Goal: Task Accomplishment & Management: Manage account settings

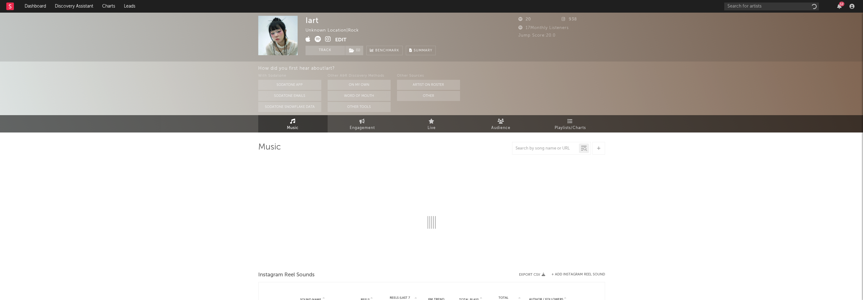
select select "1w"
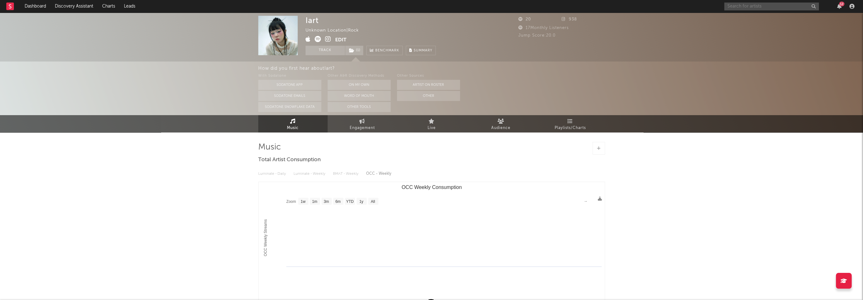
click at [743, 6] on input "text" at bounding box center [772, 7] width 95 height 8
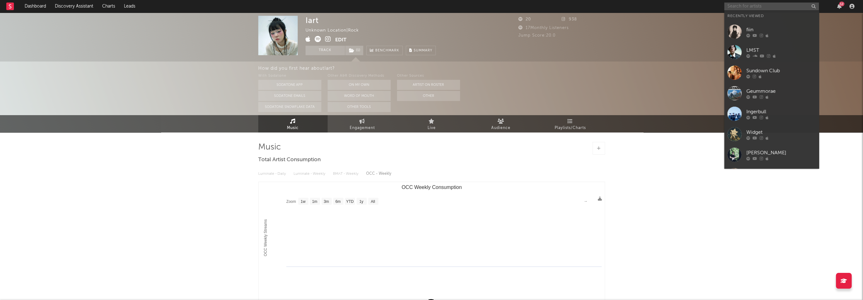
paste input "[URL][DOMAIN_NAME]"
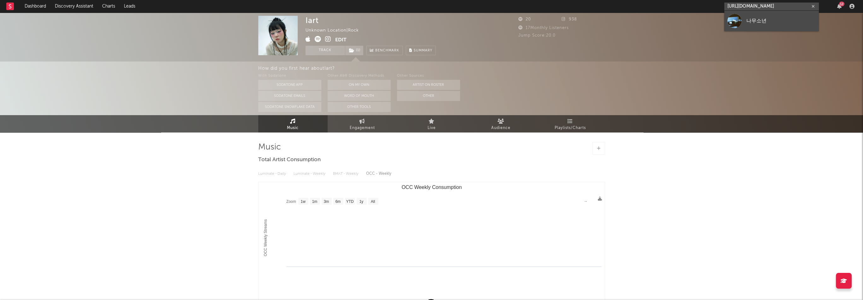
type input "[URL][DOMAIN_NAME]"
click at [769, 19] on div "나무소년" at bounding box center [781, 21] width 69 height 8
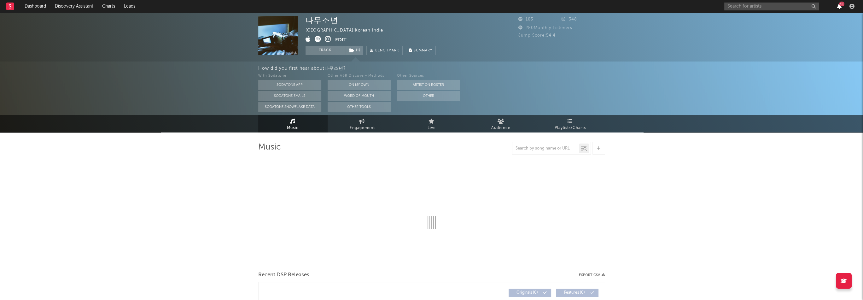
click at [844, 7] on div "12" at bounding box center [839, 6] width 9 height 5
select select "1w"
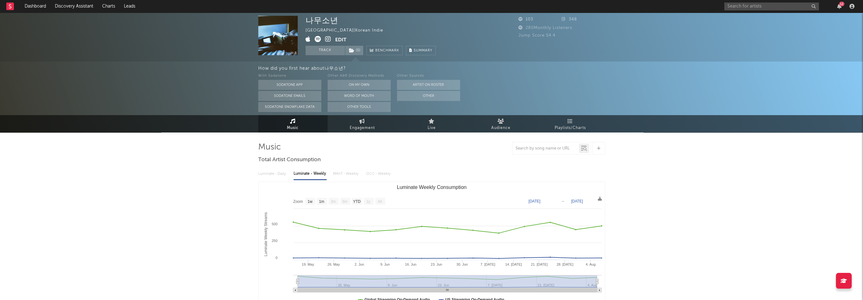
click at [842, 6] on div "12" at bounding box center [839, 6] width 9 height 5
click at [840, 6] on div "12" at bounding box center [841, 4] width 5 height 5
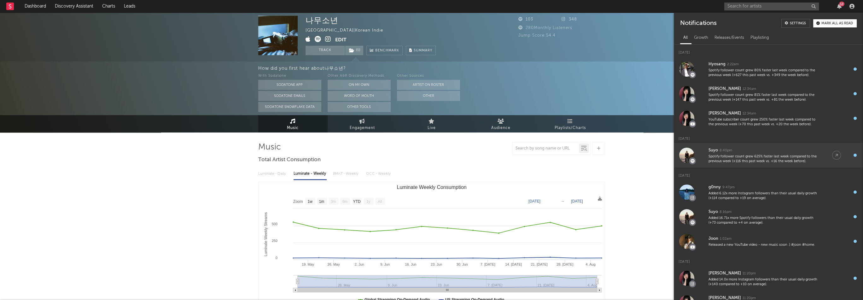
click at [781, 159] on div "Spotify follower count grew 625% faster last week compared to the previous week…" at bounding box center [764, 159] width 111 height 10
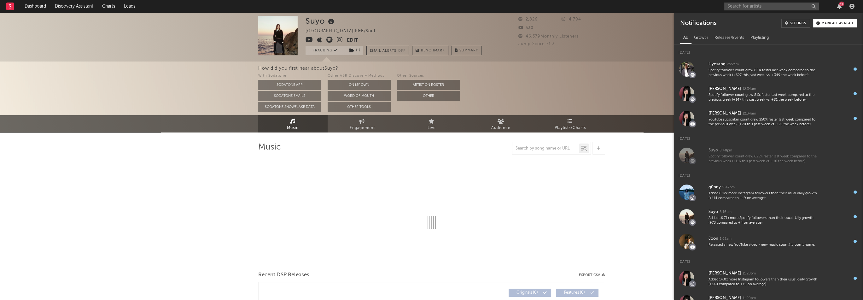
click at [330, 38] on icon at bounding box center [330, 40] width 6 height 6
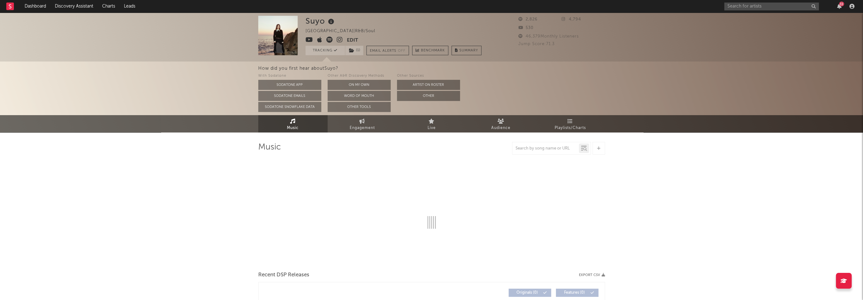
select select "1w"
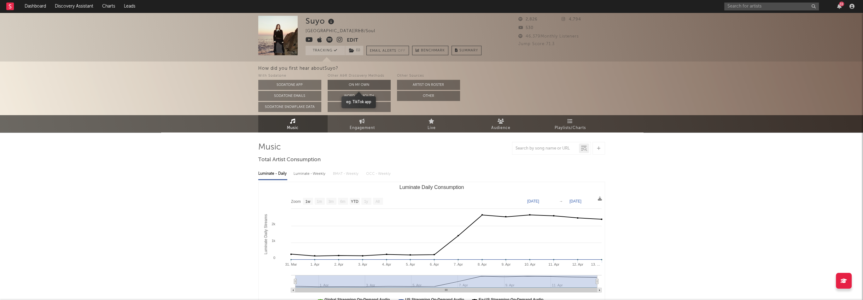
click at [358, 82] on button "On My Own" at bounding box center [359, 85] width 63 height 10
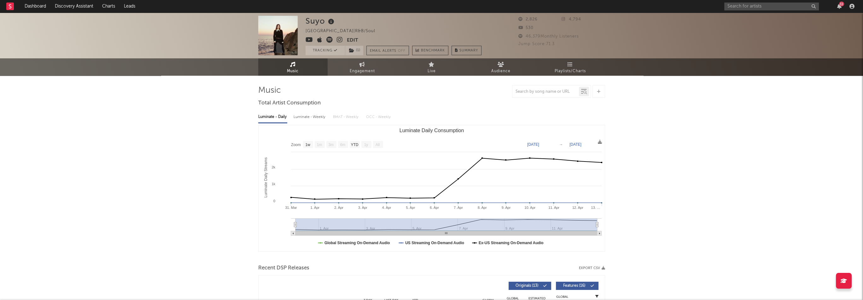
click at [842, 5] on div "11" at bounding box center [841, 4] width 5 height 5
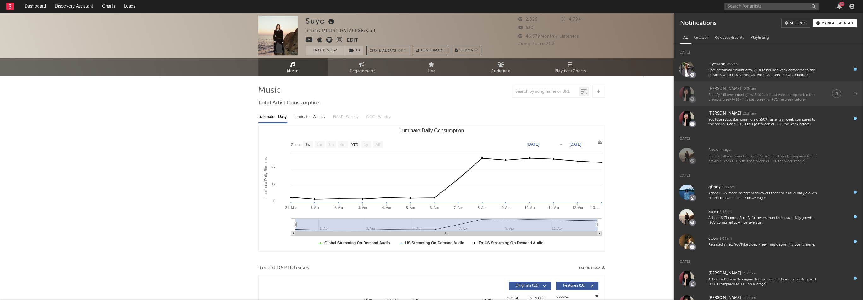
click at [762, 96] on div "Spotify follower count grew 81% faster last week compared to the previous week …" at bounding box center [764, 98] width 111 height 10
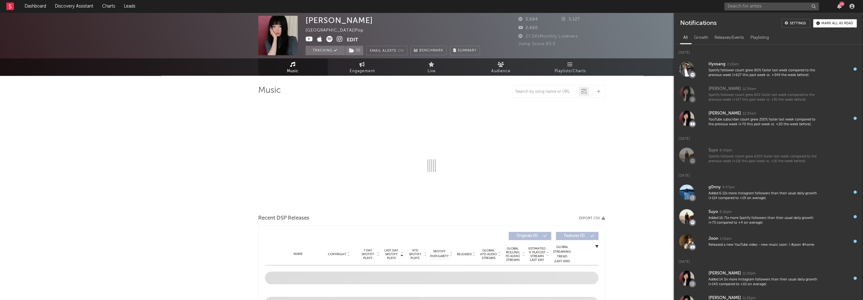
click at [327, 37] on icon at bounding box center [330, 39] width 6 height 6
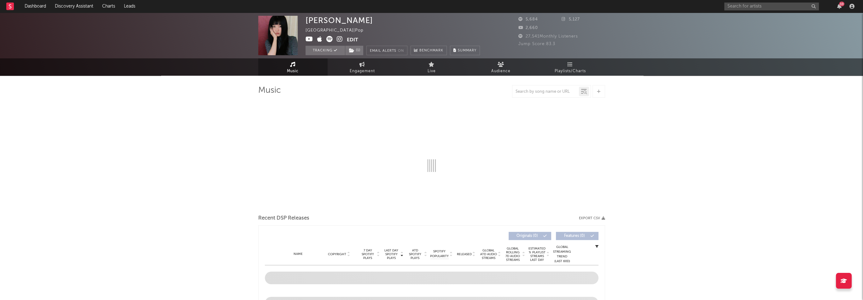
select select "6m"
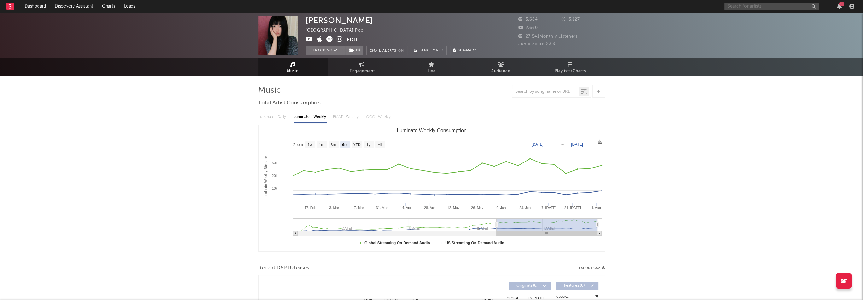
click at [755, 6] on input "text" at bounding box center [772, 7] width 95 height 8
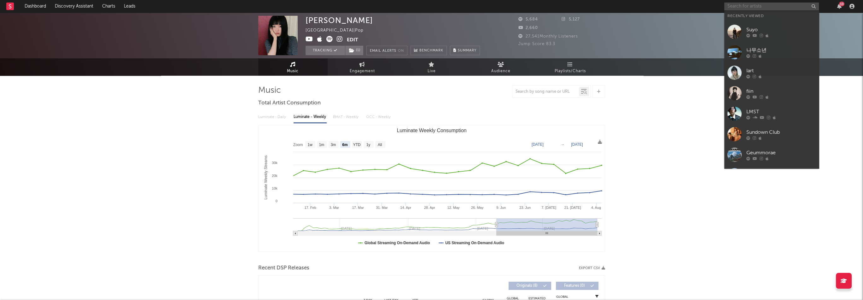
paste input "[URL][DOMAIN_NAME]"
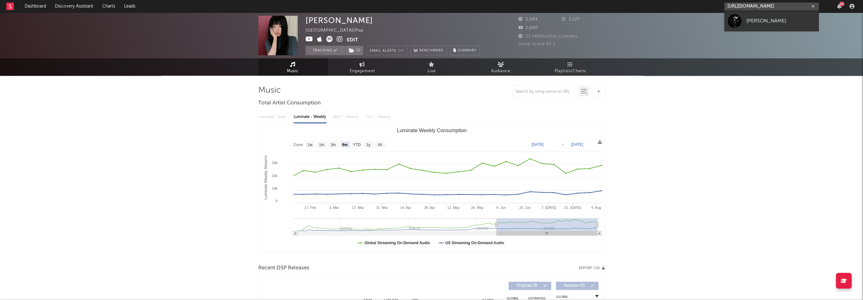
type input "[URL][DOMAIN_NAME]"
click at [764, 19] on div "[PERSON_NAME]" at bounding box center [781, 21] width 69 height 8
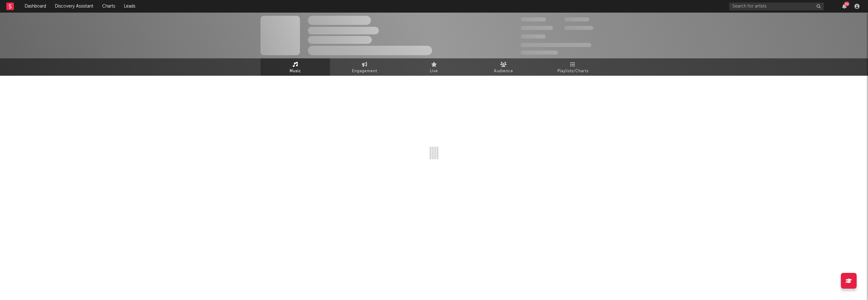
select select "1w"
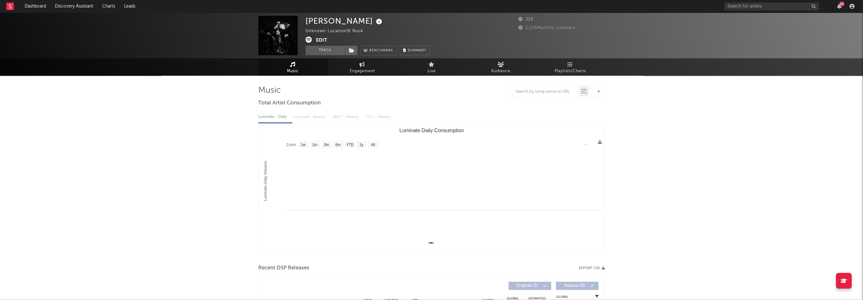
click at [317, 22] on div "[PERSON_NAME]" at bounding box center [345, 21] width 78 height 10
copy div "[PERSON_NAME]"
click at [324, 42] on button "Edit" at bounding box center [321, 41] width 11 height 8
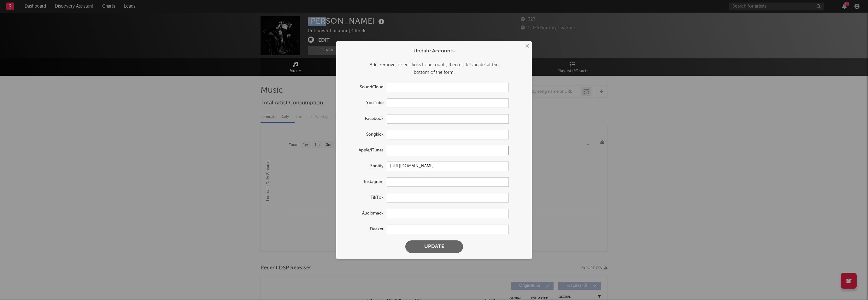
click at [420, 149] on input "text" at bounding box center [448, 150] width 122 height 9
paste input "[URL][DOMAIN_NAME][PERSON_NAME]"
type input "[URL][DOMAIN_NAME][PERSON_NAME]"
click at [451, 247] on button "Update" at bounding box center [434, 246] width 58 height 13
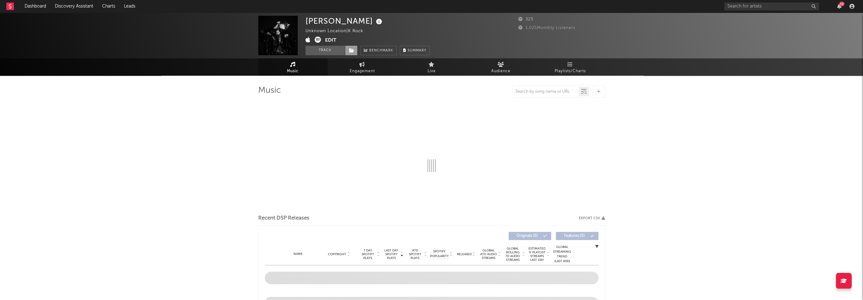
click at [350, 54] on span at bounding box center [351, 50] width 13 height 9
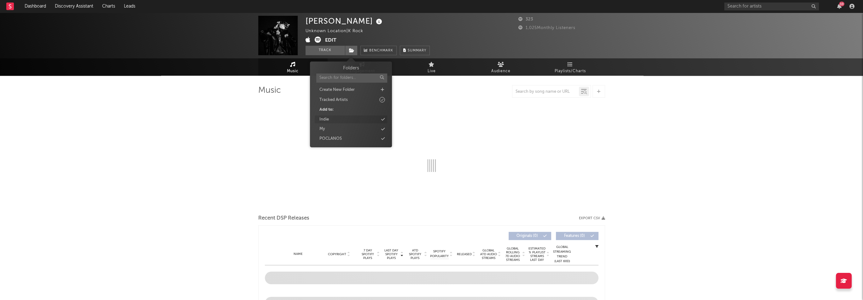
click at [333, 121] on div "Indie" at bounding box center [351, 119] width 73 height 8
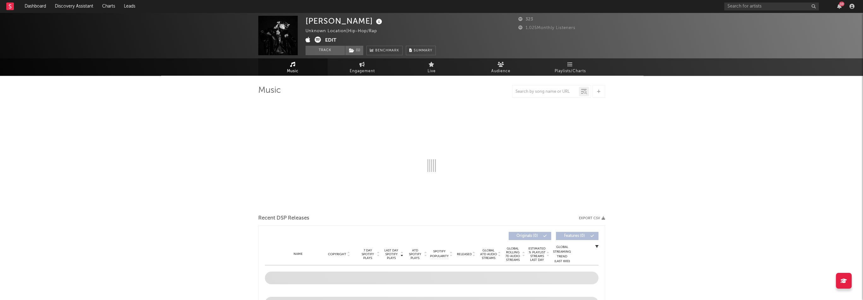
select select "1w"
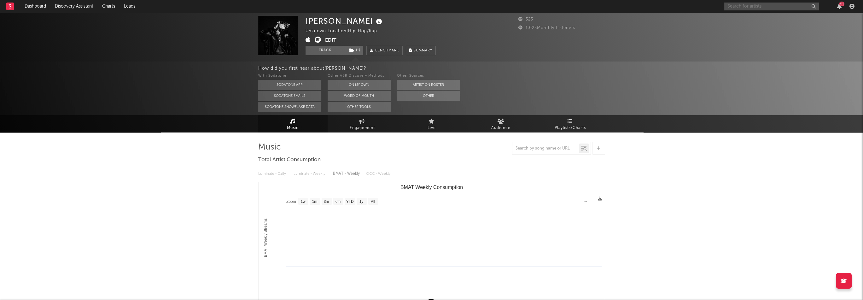
click at [771, 8] on input "text" at bounding box center [772, 7] width 95 height 8
paste input "[URL][DOMAIN_NAME]"
type input "[URL][DOMAIN_NAME]"
click at [753, 15] on link "[PERSON_NAME]" at bounding box center [772, 21] width 95 height 21
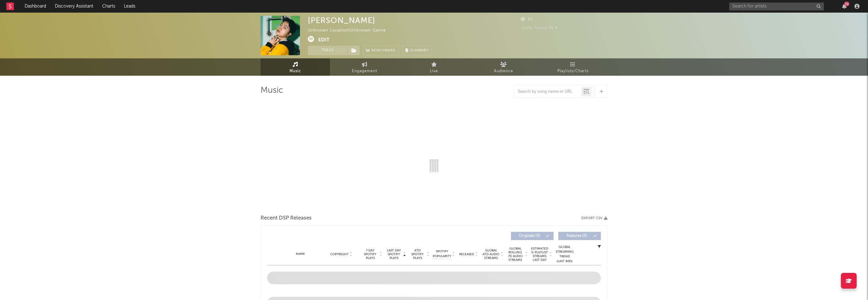
select select "1w"
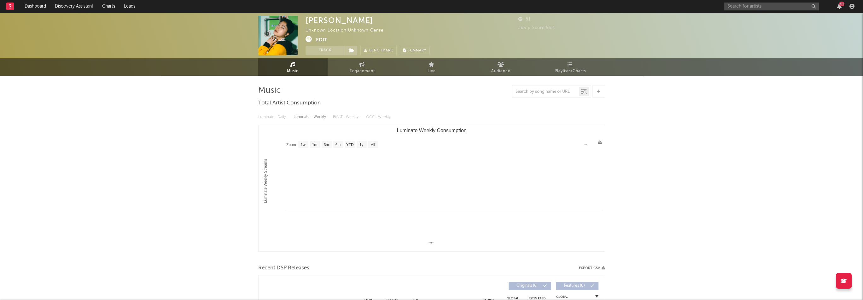
click at [324, 41] on button "Edit" at bounding box center [321, 40] width 11 height 8
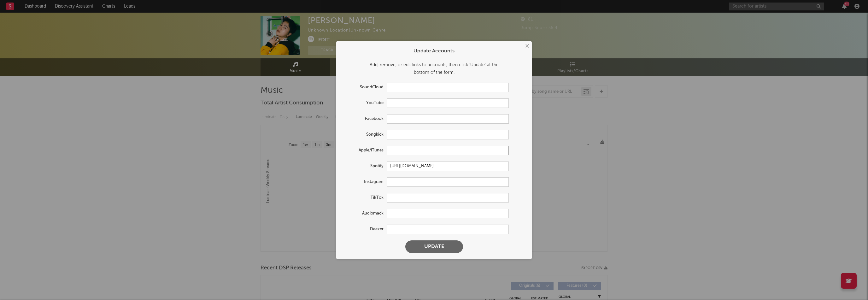
click at [403, 149] on input "text" at bounding box center [448, 150] width 122 height 9
paste input "[URL][DOMAIN_NAME][PERSON_NAME]"
type input "[URL][DOMAIN_NAME][PERSON_NAME]"
click at [454, 246] on button "Update" at bounding box center [434, 246] width 58 height 13
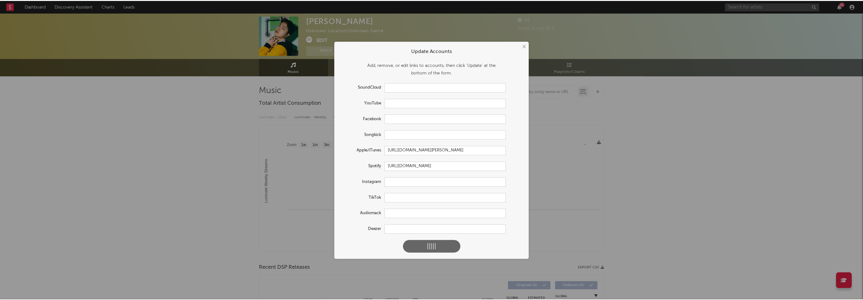
scroll to position [0, 0]
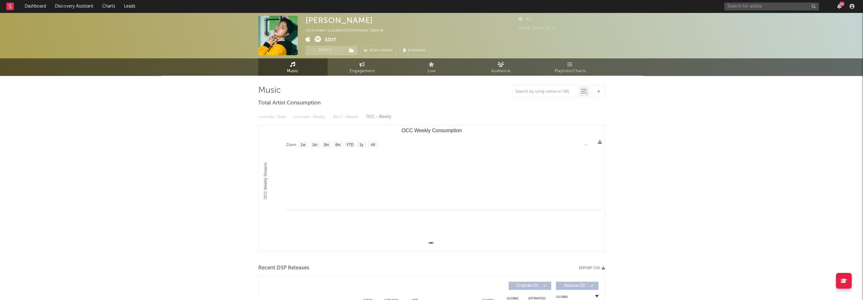
select select "1w"
click at [333, 38] on button "Edit" at bounding box center [330, 40] width 11 height 8
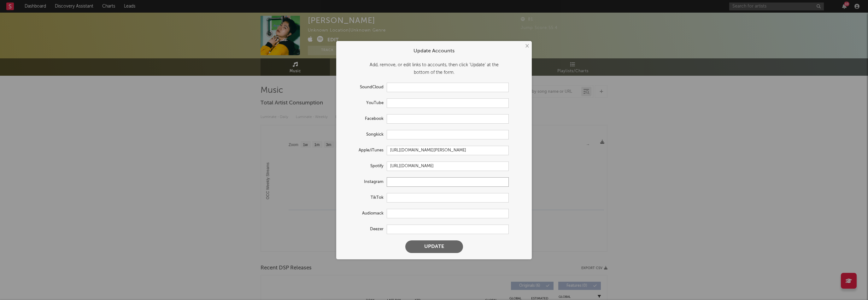
click at [407, 182] on input "text" at bounding box center [448, 181] width 122 height 9
paste input "[URL][DOMAIN_NAME][DOMAIN_NAME][PERSON_NAME]"
type input "[URL][DOMAIN_NAME][DOMAIN_NAME][PERSON_NAME]"
click at [451, 247] on button "Update" at bounding box center [434, 246] width 58 height 13
type input "[URL][DOMAIN_NAME][PERSON_NAME]"
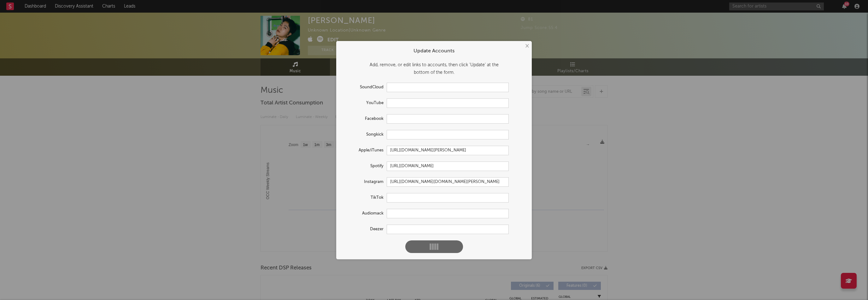
select select "1w"
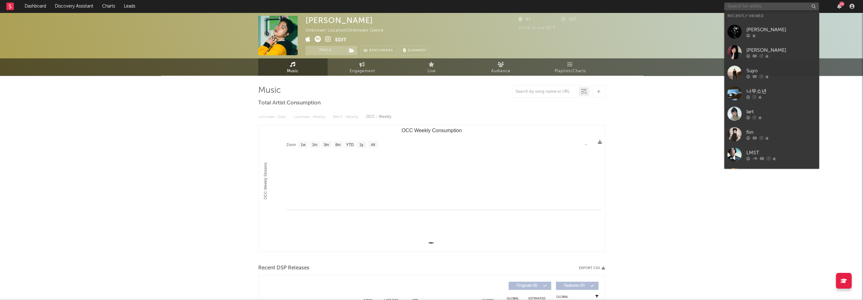
click at [743, 7] on input "text" at bounding box center [772, 7] width 95 height 8
paste input "[URL][DOMAIN_NAME]"
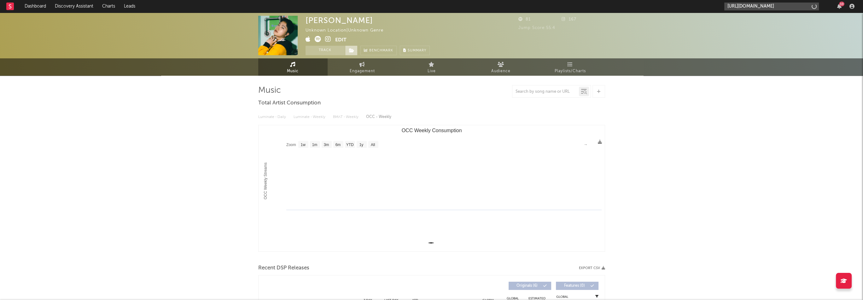
type input "[URL][DOMAIN_NAME]"
click at [348, 51] on span at bounding box center [351, 50] width 13 height 9
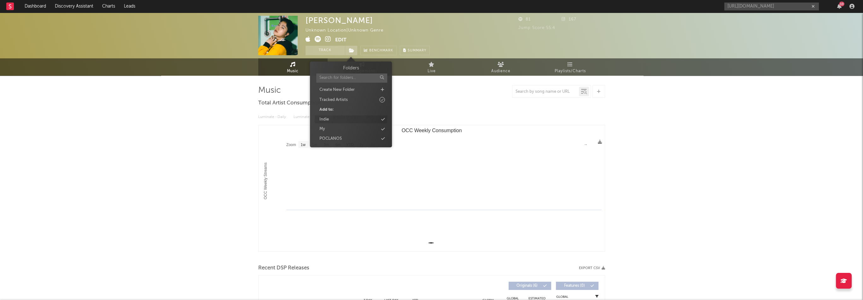
click at [339, 120] on div "Indie" at bounding box center [351, 119] width 73 height 8
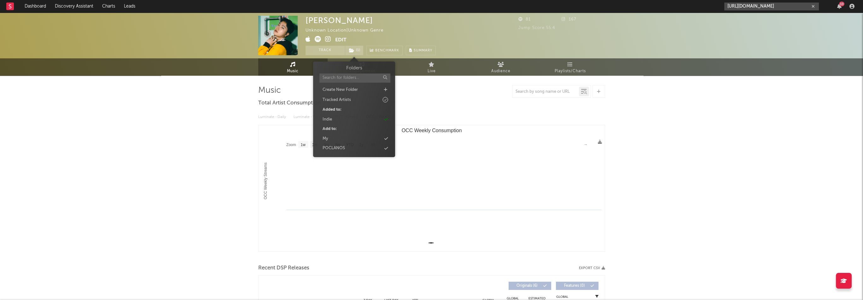
click at [786, 7] on input "[URL][DOMAIN_NAME]" at bounding box center [772, 7] width 95 height 8
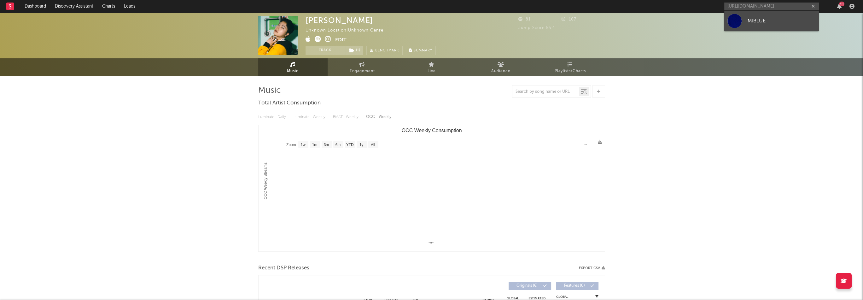
click at [760, 19] on div "IMIBLUE" at bounding box center [781, 21] width 69 height 8
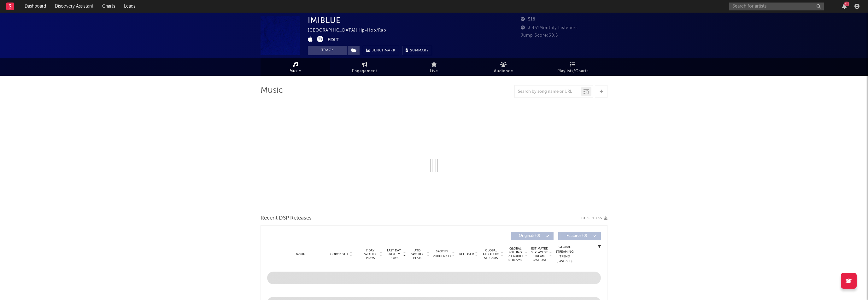
select select "1w"
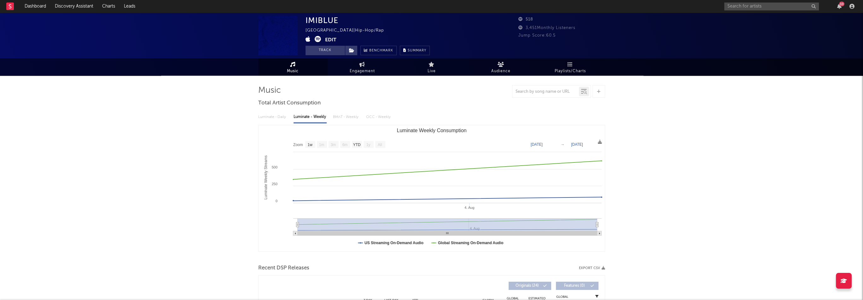
click at [309, 39] on icon at bounding box center [308, 39] width 5 height 6
click at [333, 39] on button "Edit" at bounding box center [330, 40] width 11 height 8
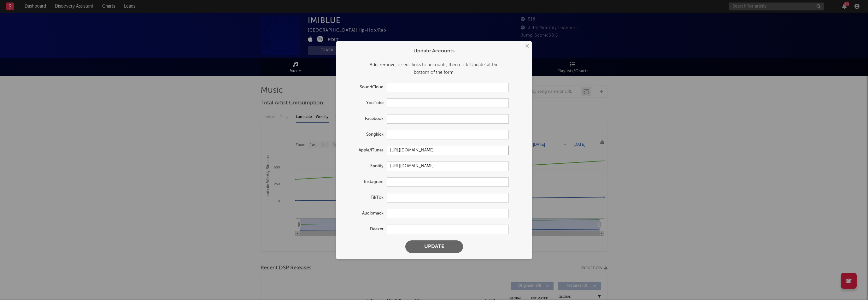
click at [405, 150] on input "[URL][DOMAIN_NAME]" at bounding box center [448, 150] width 122 height 9
paste input "kr/artist/%EC%9D%B4%EB%AF%B8%EB%B8%94%EB%A3%A8/1728578433"
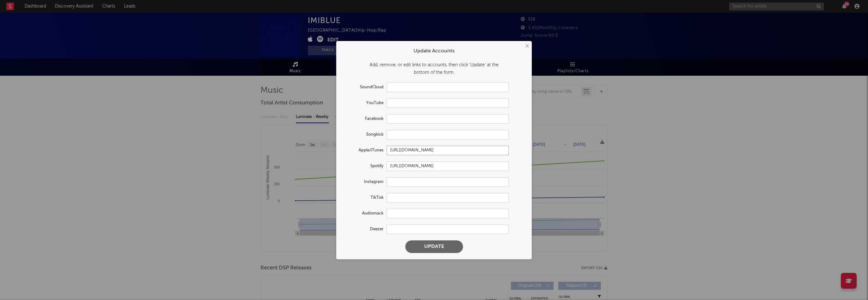
type input "[URL][DOMAIN_NAME]"
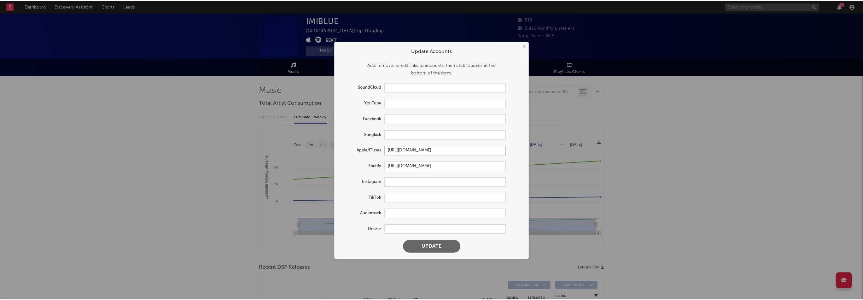
scroll to position [0, 0]
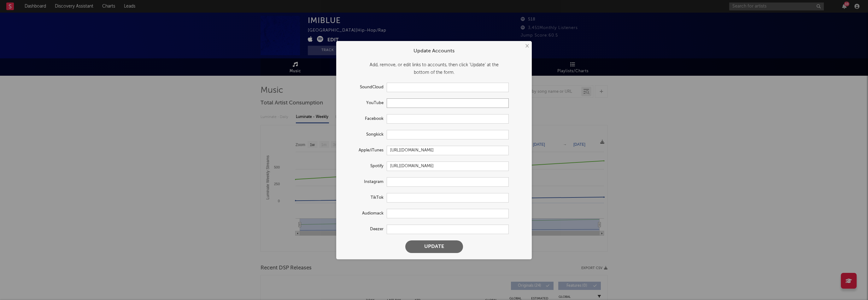
click at [406, 102] on input "text" at bounding box center [448, 102] width 122 height 9
paste input "[URL][DOMAIN_NAME]"
type input "[URL][DOMAIN_NAME]"
click at [398, 181] on input "text" at bounding box center [448, 181] width 122 height 9
paste input "[URL][DOMAIN_NAME]"
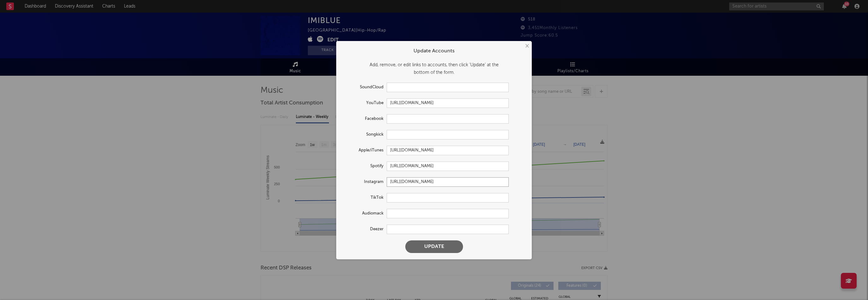
type input "[URL][DOMAIN_NAME]"
click at [456, 243] on button "Update" at bounding box center [434, 246] width 58 height 13
type input "[URL][DOMAIN_NAME]"
select select "1w"
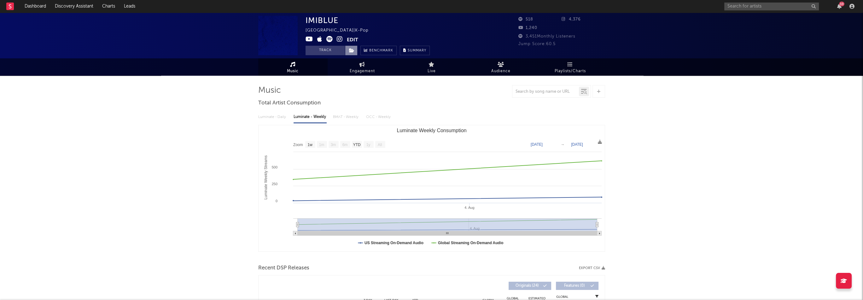
click at [352, 47] on span at bounding box center [351, 50] width 13 height 9
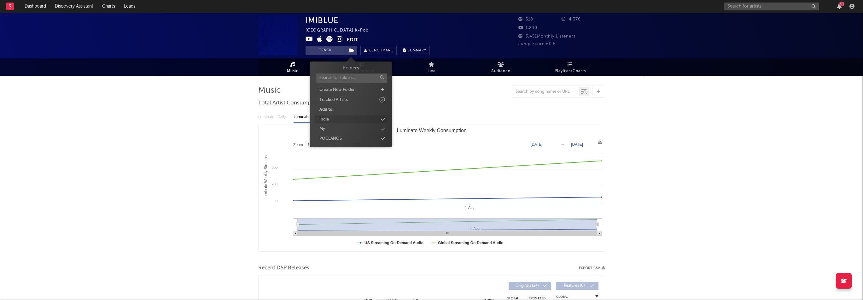
click at [344, 118] on div "Indie" at bounding box center [351, 119] width 73 height 8
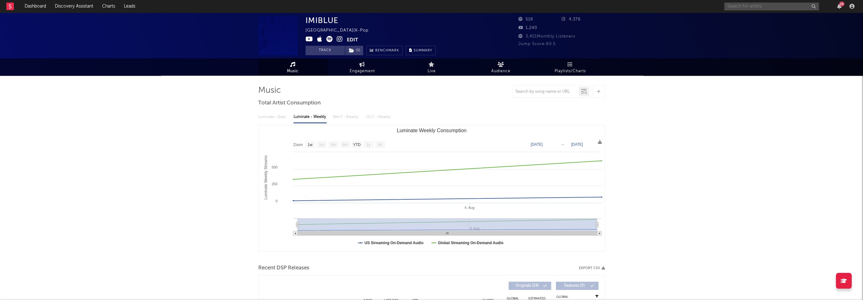
click at [750, 7] on input "text" at bounding box center [772, 7] width 95 height 8
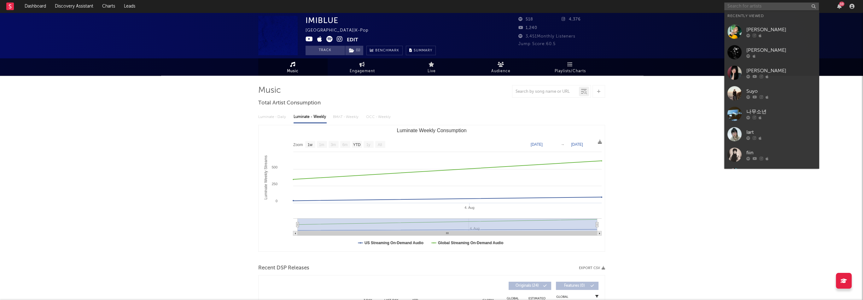
paste input "[URL][DOMAIN_NAME]"
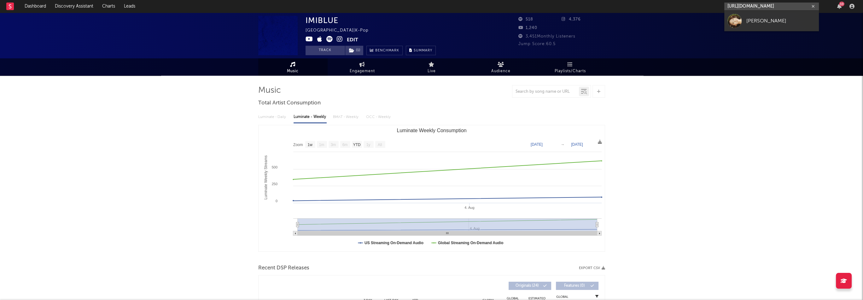
type input "[URL][DOMAIN_NAME]"
click at [756, 22] on div "[PERSON_NAME]" at bounding box center [781, 21] width 69 height 8
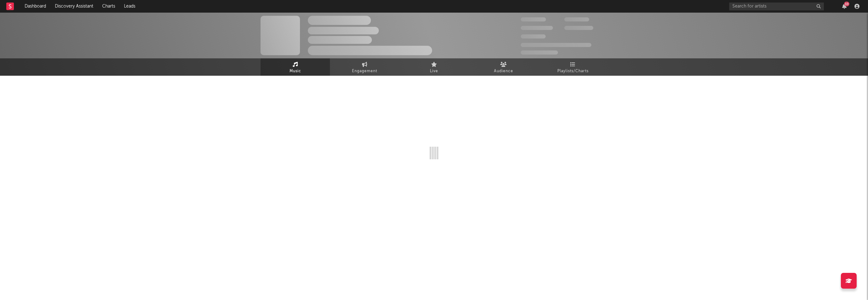
select select "1w"
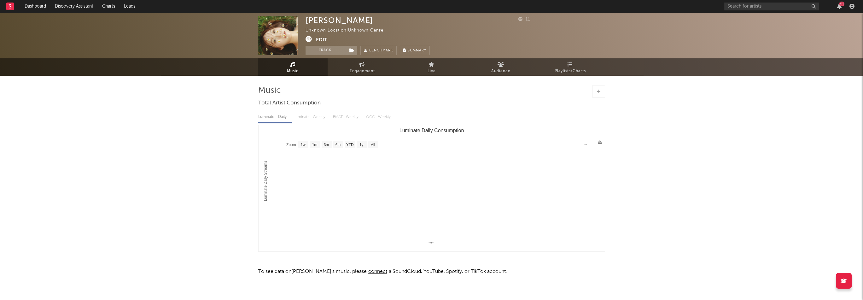
click at [317, 24] on div "[PERSON_NAME]" at bounding box center [340, 20] width 68 height 9
copy div "[PERSON_NAME]"
click at [323, 39] on button "Edit" at bounding box center [321, 40] width 11 height 8
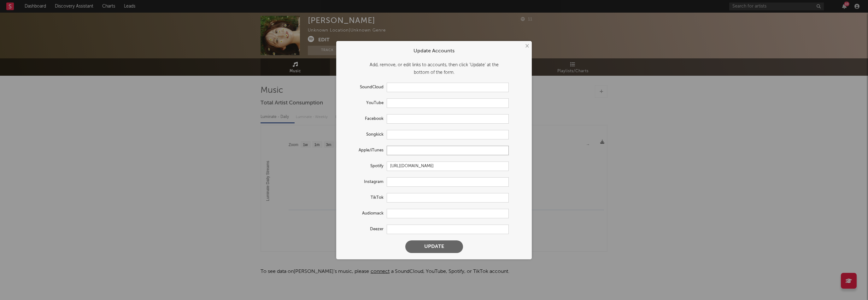
click at [401, 150] on input "text" at bounding box center [448, 150] width 122 height 9
paste input "[URL][DOMAIN_NAME]"
type input "[URL][DOMAIN_NAME]"
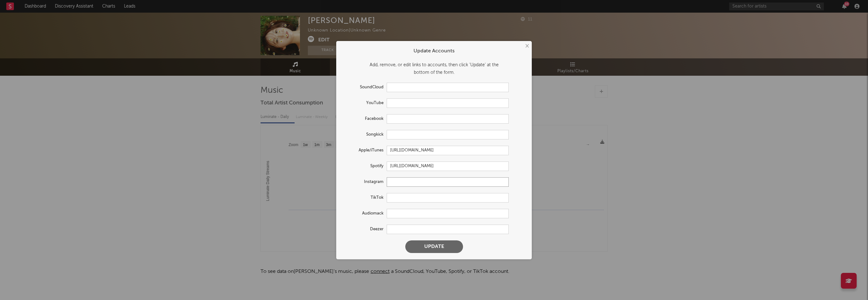
click at [403, 184] on input "text" at bounding box center [448, 181] width 122 height 9
paste input "[URL][DOMAIN_NAME]"
type input "[URL][DOMAIN_NAME]"
click at [404, 104] on input "text" at bounding box center [448, 102] width 122 height 9
paste input "[URL][DOMAIN_NAME]"
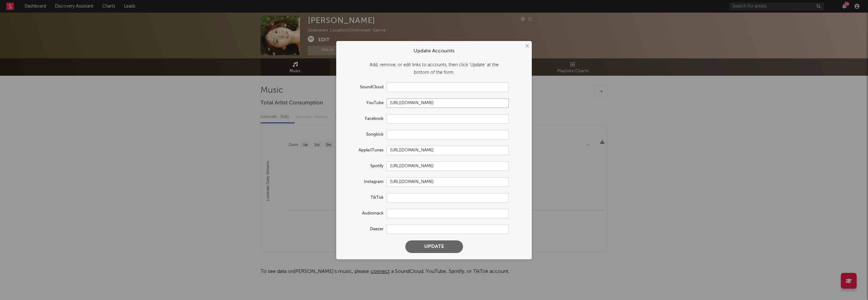
scroll to position [0, 8]
type input "[URL][DOMAIN_NAME]"
click at [455, 249] on button "Update" at bounding box center [434, 246] width 58 height 13
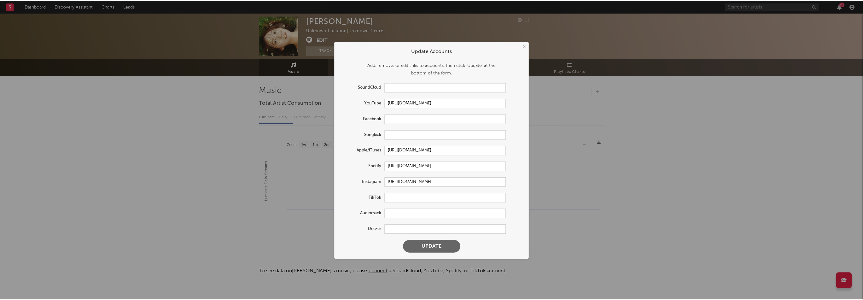
scroll to position [0, 0]
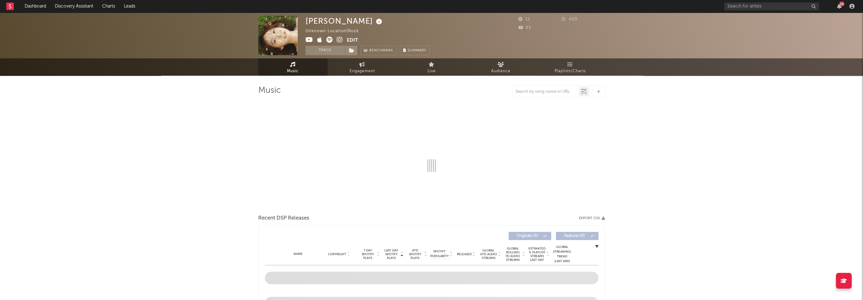
select select "1w"
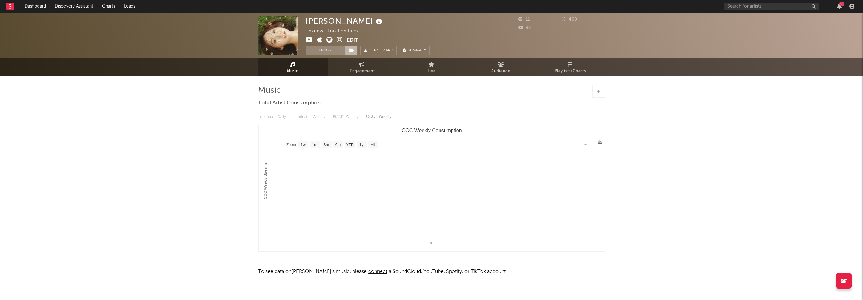
click at [353, 53] on icon at bounding box center [351, 50] width 5 height 4
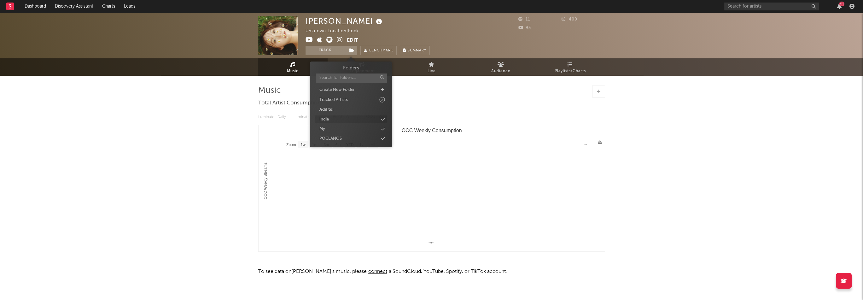
click at [332, 118] on div "Indie" at bounding box center [351, 119] width 73 height 8
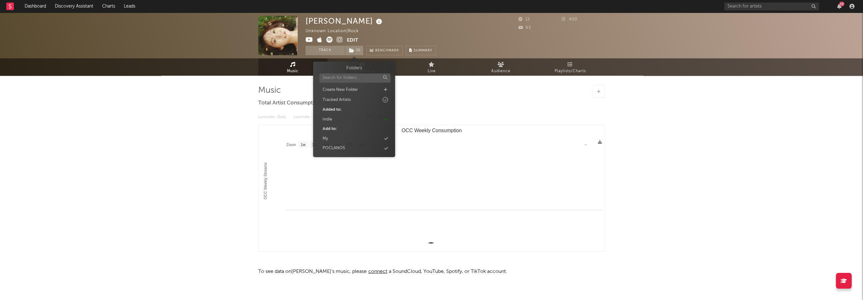
click at [231, 118] on div "Heo Dusi Unknown Location | Rock Edit Track ( 1 ) Benchmark Summary 11 400 93 M…" at bounding box center [431, 161] width 863 height 296
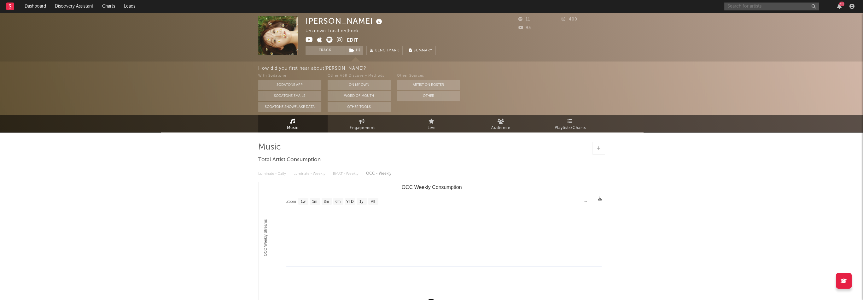
click at [777, 7] on input "text" at bounding box center [772, 7] width 95 height 8
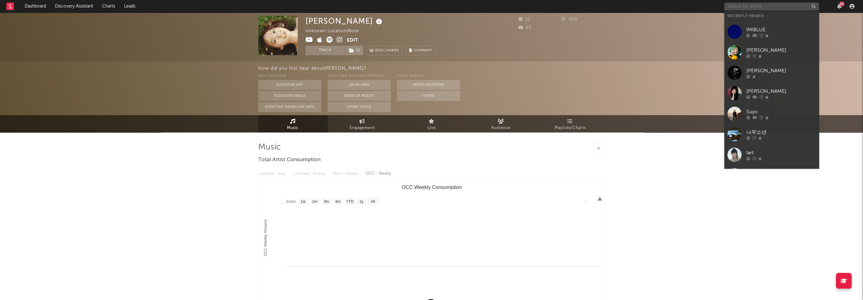
paste input "[URL][DOMAIN_NAME]"
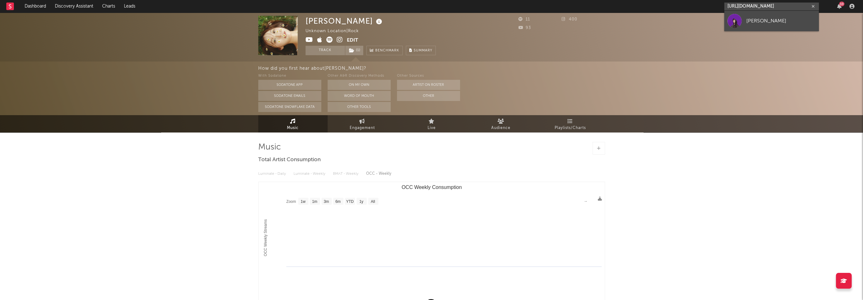
type input "[URL][DOMAIN_NAME]"
click at [744, 21] on link "[PERSON_NAME]" at bounding box center [772, 21] width 95 height 21
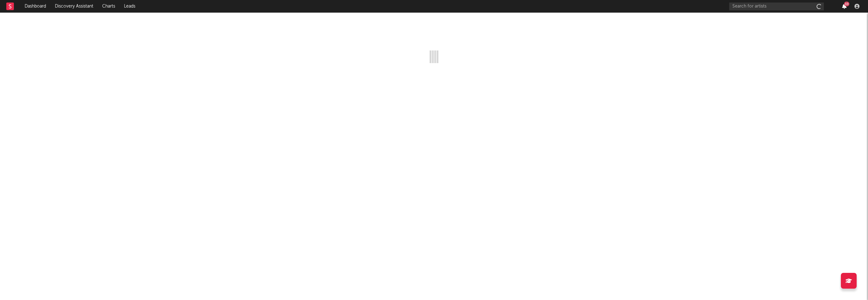
click at [843, 5] on icon "button" at bounding box center [844, 6] width 4 height 5
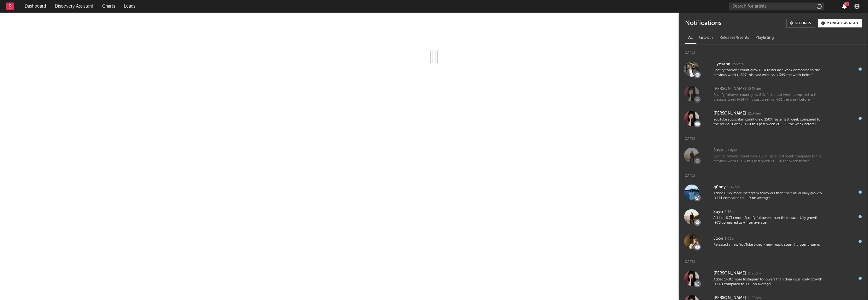
click at [843, 5] on icon "button" at bounding box center [844, 6] width 4 height 5
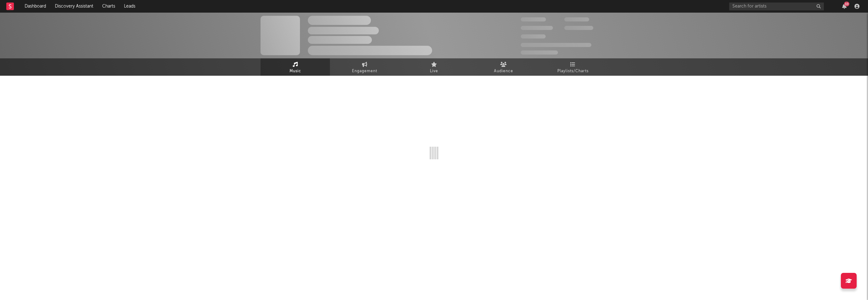
select select "1w"
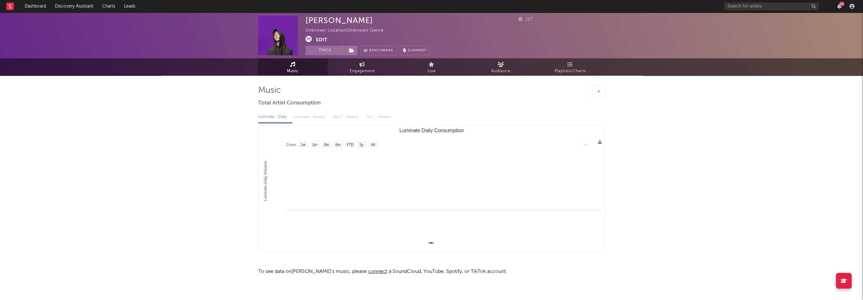
drag, startPoint x: 329, startPoint y: 39, endPoint x: 324, endPoint y: 39, distance: 5.1
click at [327, 39] on div "[PERSON_NAME] Unknown Location | Unknown Genre Edit Track Benchmark Summary" at bounding box center [368, 35] width 124 height 39
click at [324, 39] on button "Edit" at bounding box center [321, 40] width 11 height 8
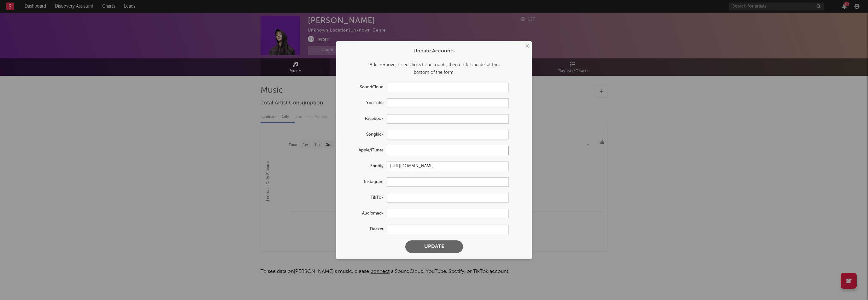
click at [421, 151] on input "text" at bounding box center [448, 150] width 122 height 9
paste input "[URL][DOMAIN_NAME]"
type input "[URL][DOMAIN_NAME]"
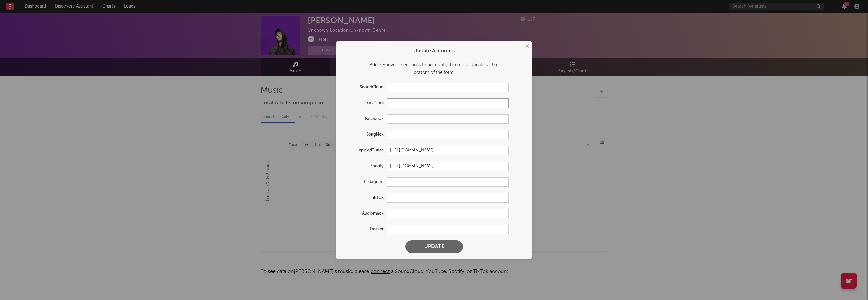
click at [394, 107] on input "text" at bounding box center [448, 102] width 122 height 9
paste input "[URL][DOMAIN_NAME]"
type input "[URL][DOMAIN_NAME]"
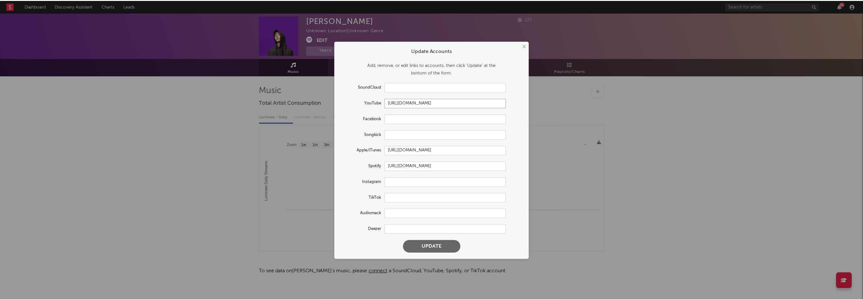
scroll to position [0, 0]
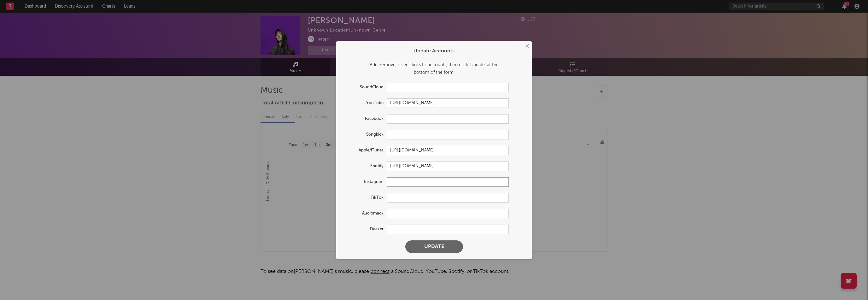
click at [404, 184] on input "text" at bounding box center [448, 181] width 122 height 9
paste input "[URL][DOMAIN_NAME]"
type input "[URL][DOMAIN_NAME]"
click at [452, 249] on button "Update" at bounding box center [434, 246] width 58 height 13
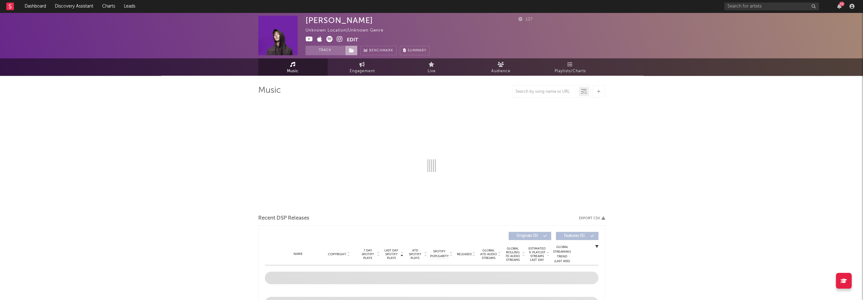
click at [348, 49] on span at bounding box center [351, 50] width 13 height 9
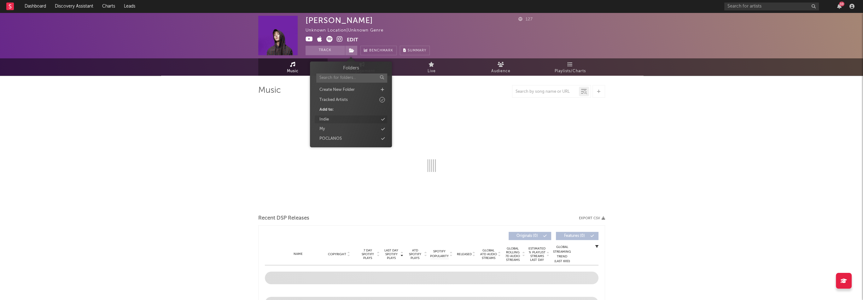
click at [329, 116] on div "Indie" at bounding box center [351, 119] width 73 height 8
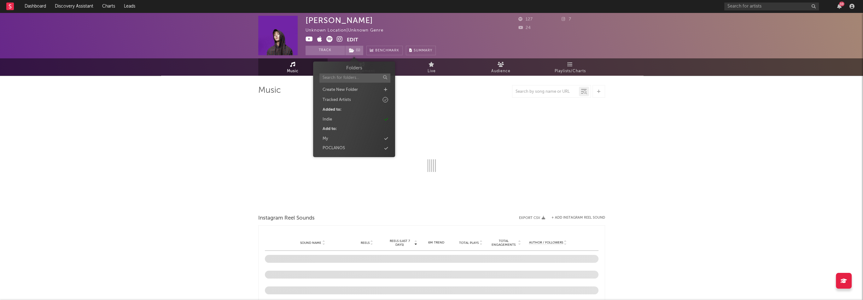
select select "1w"
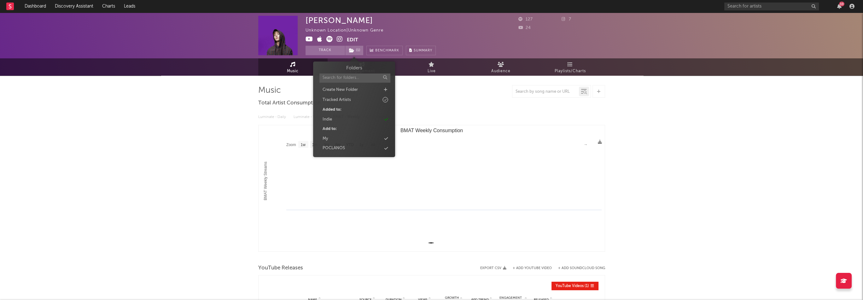
click at [742, 10] on div at bounding box center [772, 7] width 95 height 8
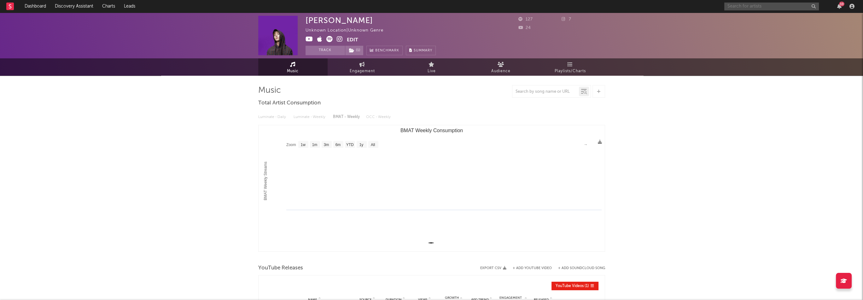
click at [740, 6] on input "text" at bounding box center [772, 7] width 95 height 8
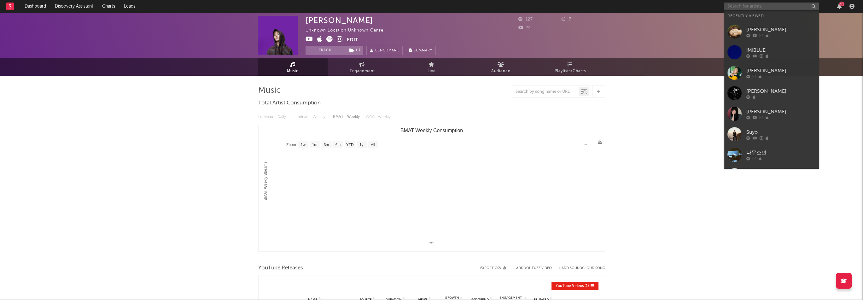
paste input "[URL][DOMAIN_NAME]"
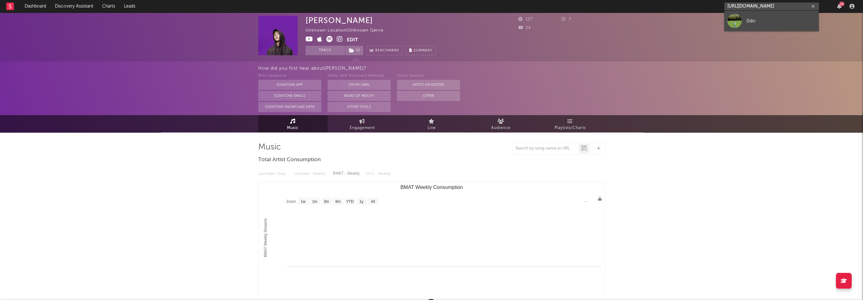
type input "[URL][DOMAIN_NAME]"
click at [747, 17] on div "0do" at bounding box center [781, 21] width 69 height 8
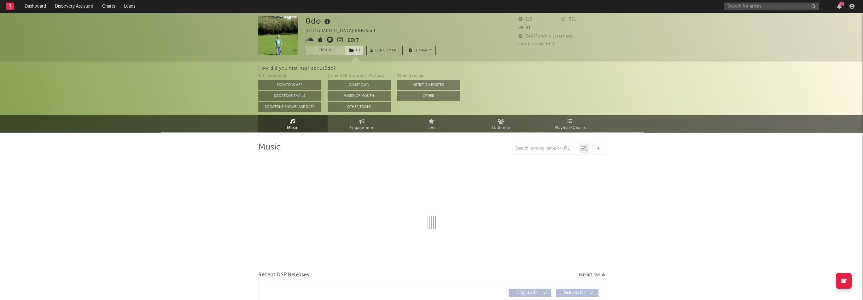
click at [352, 50] on icon at bounding box center [351, 50] width 5 height 4
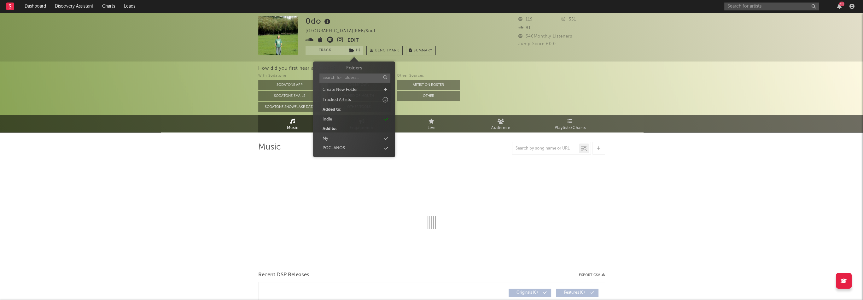
select select "1w"
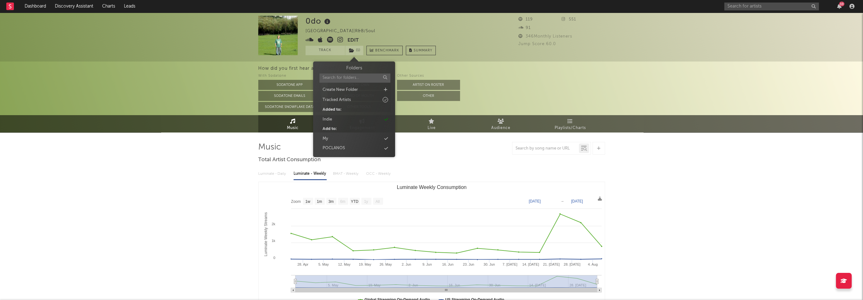
click at [416, 27] on div "0do [GEOGRAPHIC_DATA] | R&B/Soul Edit Track ( 1 ) Benchmark Summary" at bounding box center [371, 35] width 130 height 39
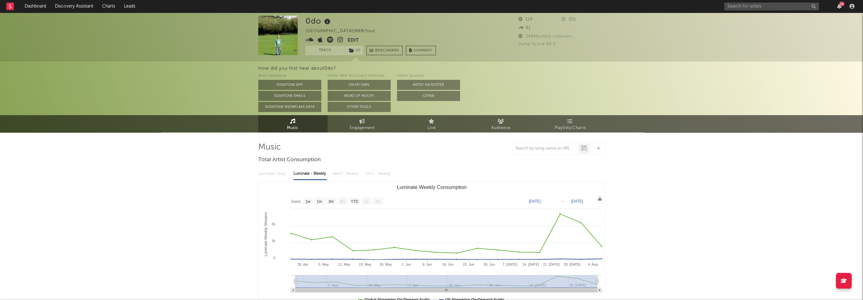
click at [342, 41] on icon at bounding box center [341, 40] width 6 height 6
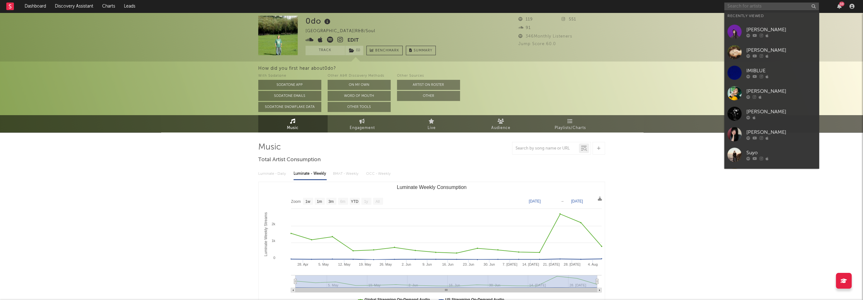
click at [748, 6] on input "text" at bounding box center [772, 7] width 95 height 8
paste input "[URL][DOMAIN_NAME]"
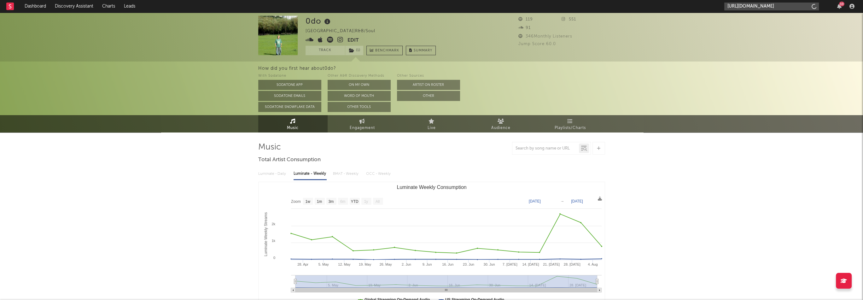
scroll to position [0, 39]
click at [745, 9] on input "[URL][DOMAIN_NAME]" at bounding box center [772, 7] width 95 height 8
type input "[URL][DOMAIN_NAME]"
click at [747, 14] on link "EastBlue Boys" at bounding box center [772, 21] width 95 height 21
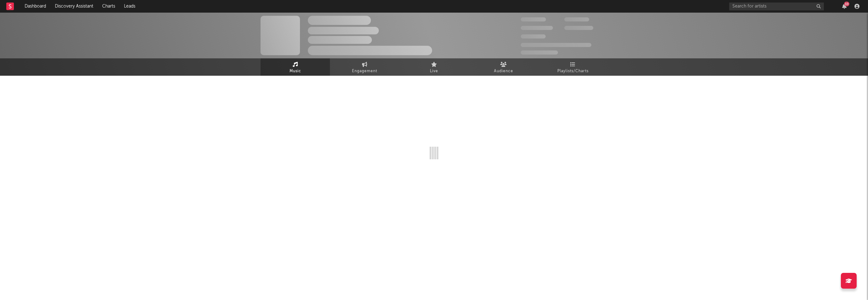
select select "1w"
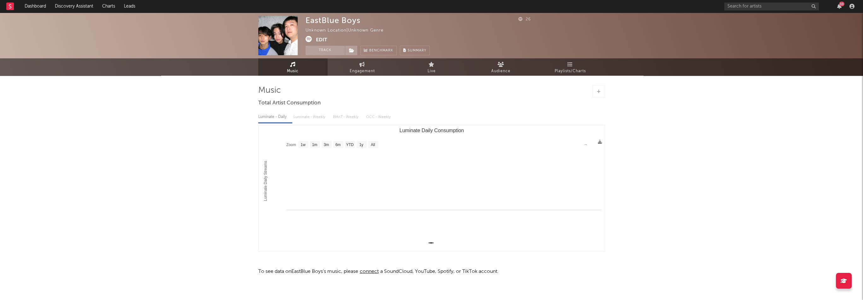
click at [325, 21] on div "EastBlue Boys" at bounding box center [333, 20] width 55 height 9
copy div "EastBlue Boys"
click at [324, 39] on button "Edit" at bounding box center [321, 40] width 11 height 8
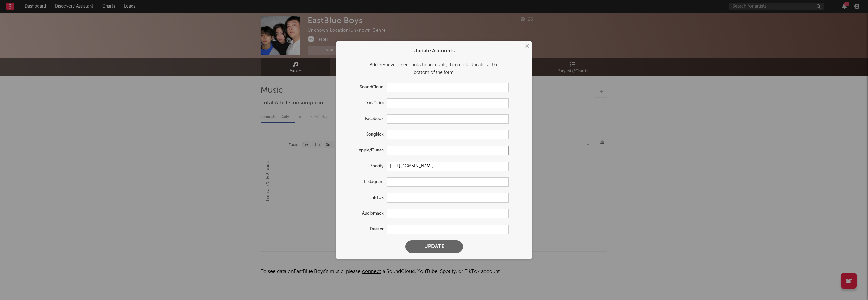
click at [399, 152] on input "text" at bounding box center [448, 150] width 122 height 9
paste input "[URL][DOMAIN_NAME]"
type input "[URL][DOMAIN_NAME]"
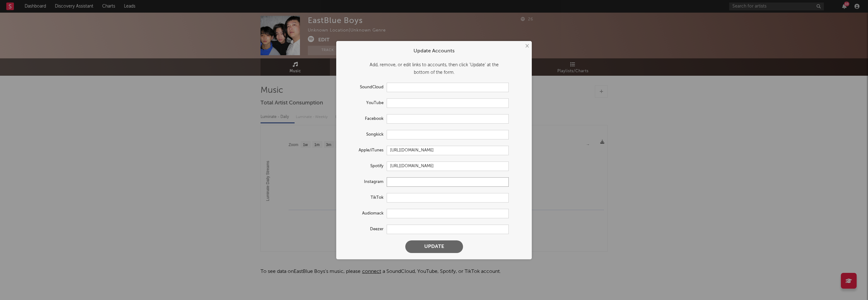
click at [407, 181] on input "text" at bounding box center [448, 181] width 122 height 9
paste input "[URL][DOMAIN_NAME]"
type input "[URL][DOMAIN_NAME]"
click at [401, 103] on input "text" at bounding box center [448, 102] width 122 height 9
paste input "[URL][DOMAIN_NAME]"
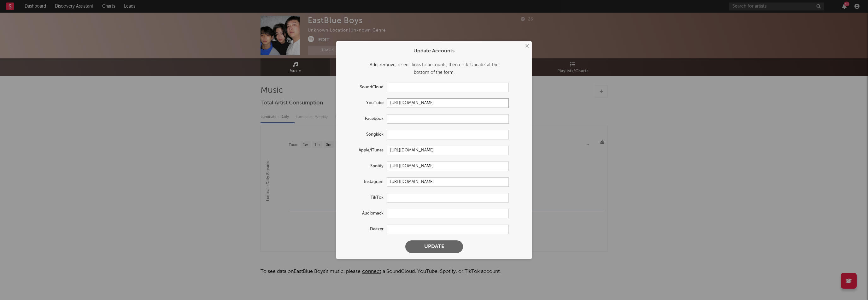
type input "[URL][DOMAIN_NAME]"
click at [444, 244] on button "Update" at bounding box center [434, 246] width 58 height 13
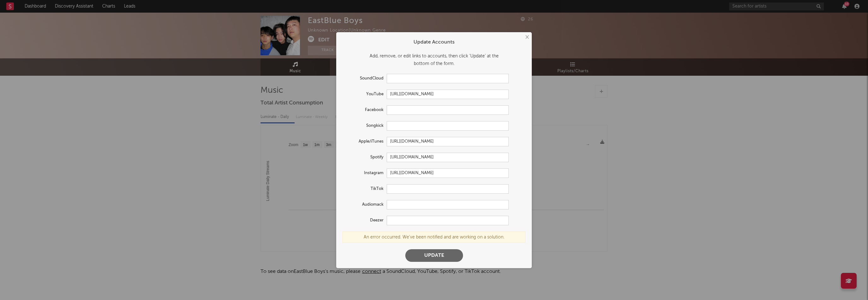
click at [452, 255] on button "Update" at bounding box center [434, 255] width 58 height 13
click at [436, 255] on button "Update" at bounding box center [434, 255] width 58 height 13
